Goal: Task Accomplishment & Management: Use online tool/utility

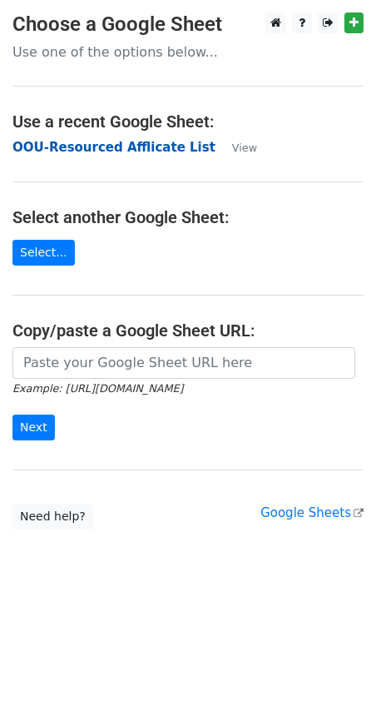
click at [144, 147] on strong "OOU-Resourced Afflicate List" at bounding box center [113, 147] width 203 height 15
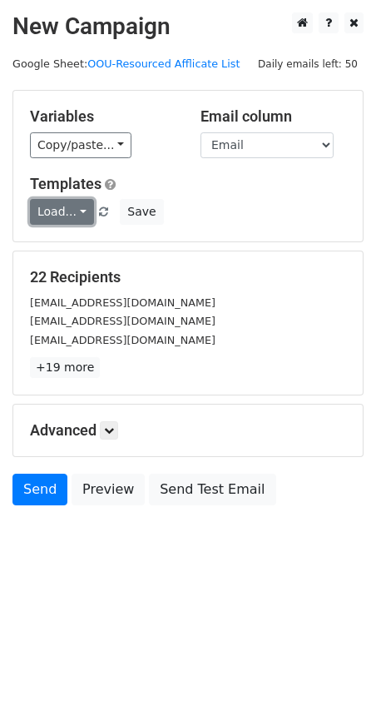
click at [37, 211] on link "Load..." at bounding box center [62, 212] width 64 height 26
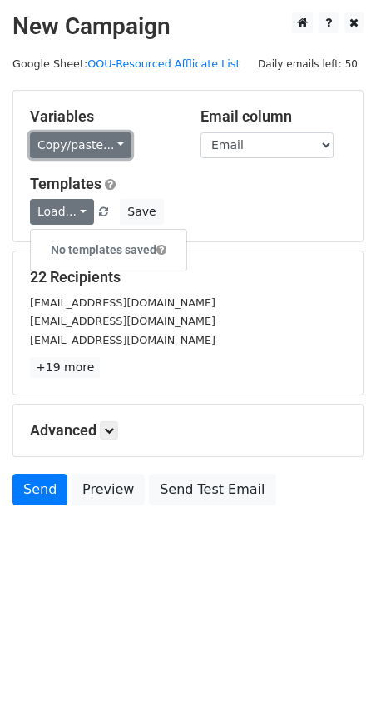
click at [63, 148] on link "Copy/paste..." at bounding box center [81, 145] width 102 height 26
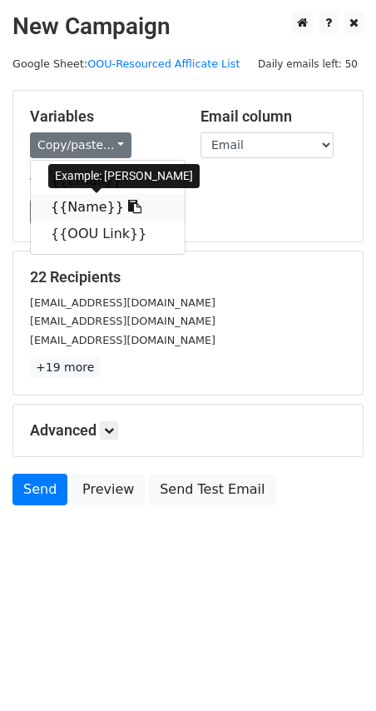
click at [85, 206] on link "{{Name}}" at bounding box center [108, 207] width 154 height 27
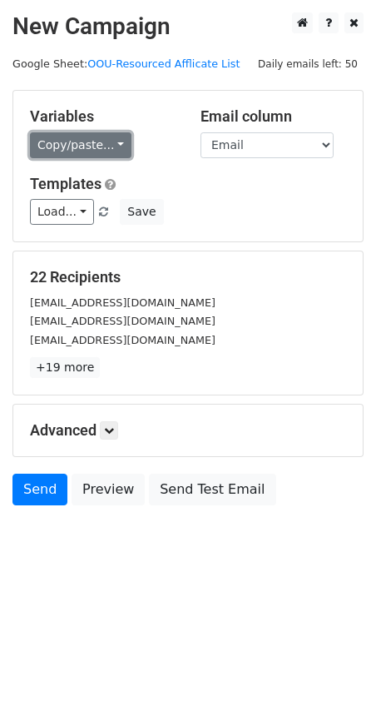
click at [79, 136] on link "Copy/paste..." at bounding box center [81, 145] width 102 height 26
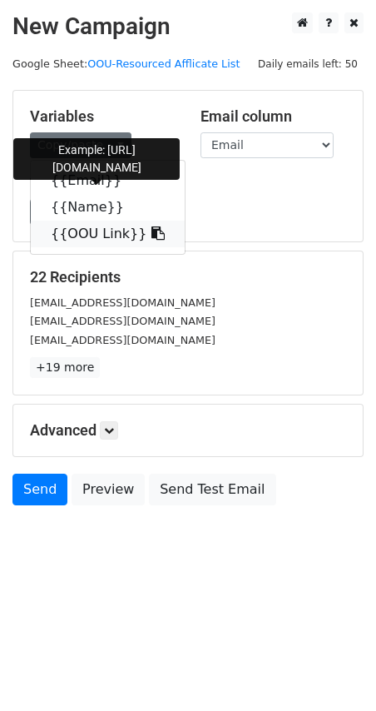
click at [85, 236] on link "{{OOU Link}}" at bounding box center [108, 234] width 154 height 27
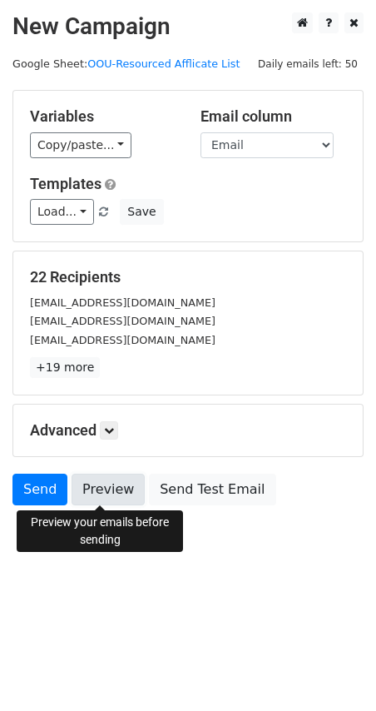
click at [117, 494] on link "Preview" at bounding box center [108, 490] width 73 height 32
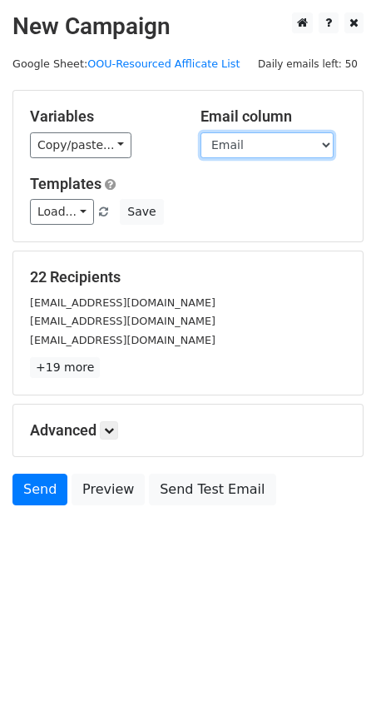
click at [226, 152] on select "Email Name OOU Link" at bounding box center [267, 145] width 133 height 26
click at [173, 554] on body "New Campaign Daily emails left: 50 Google Sheet: OOU-Resourced Afflicate List V…" at bounding box center [188, 296] width 376 height 568
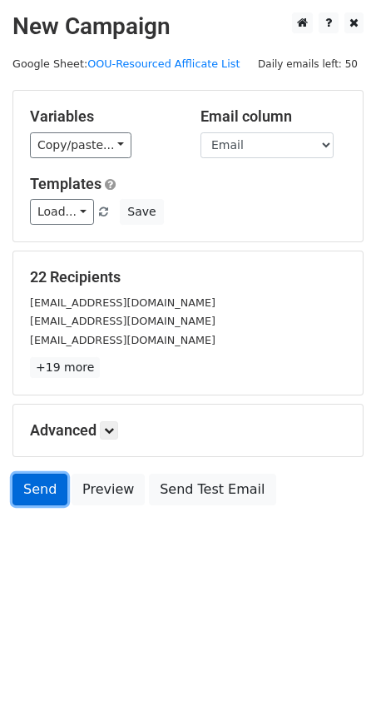
click at [41, 499] on link "Send" at bounding box center [39, 490] width 55 height 32
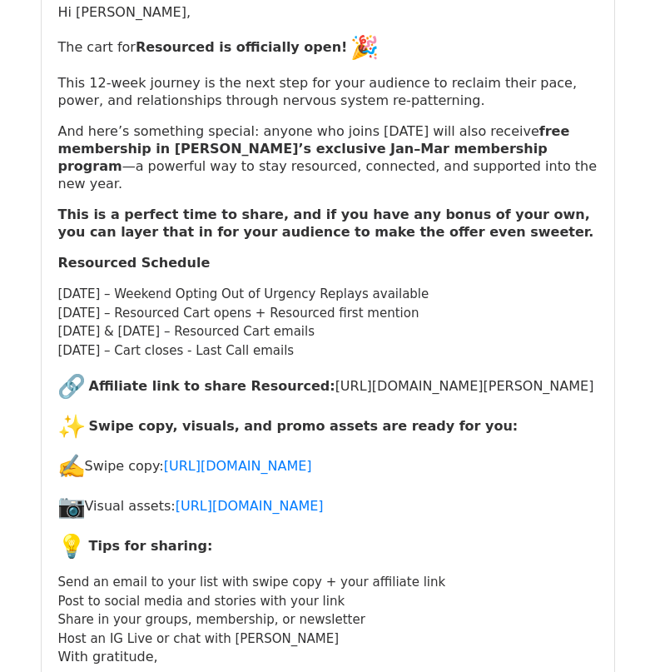
scroll to position [3913, 0]
